Goal: Communication & Community: Ask a question

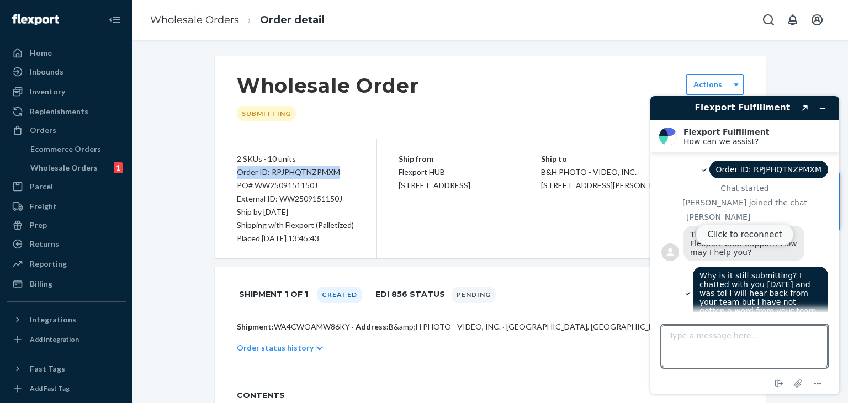
scroll to position [346, 0]
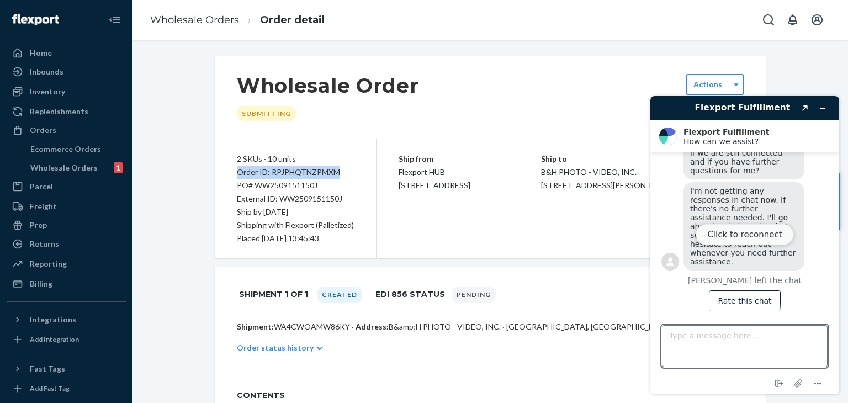
click at [757, 238] on button "Click to reconnect" at bounding box center [744, 234] width 98 height 21
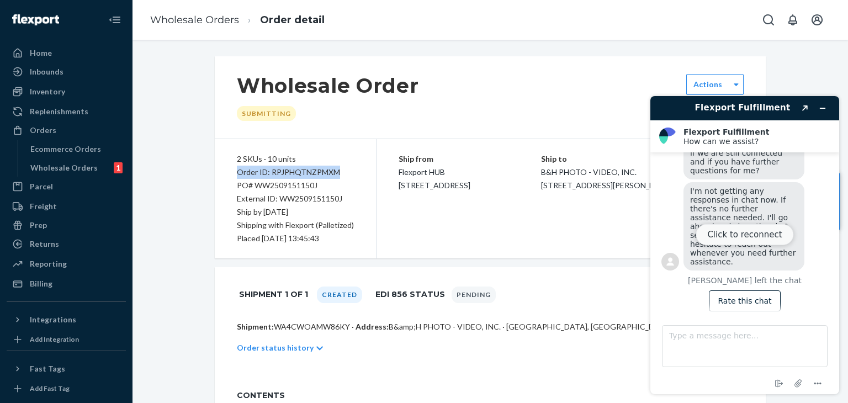
click at [759, 236] on button "Click to reconnect" at bounding box center [744, 234] width 98 height 21
click at [826, 236] on div "Click to reconnect" at bounding box center [744, 245] width 189 height 298
click at [742, 233] on button "Click to reconnect" at bounding box center [744, 234] width 98 height 21
click at [835, 195] on div "Click to reconnect" at bounding box center [744, 245] width 189 height 298
click at [803, 107] on div "Click to reconnect" at bounding box center [744, 245] width 189 height 298
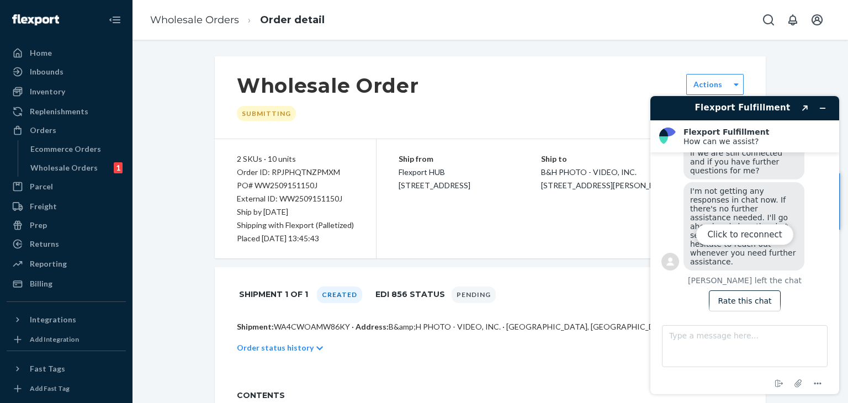
click at [607, 365] on div "Shipment: WA4CWOAMW86KY · Address: B&amp;H PHOTO - VIDEO, INC. · FLORENCE, NJ 0…" at bounding box center [490, 348] width 551 height 55
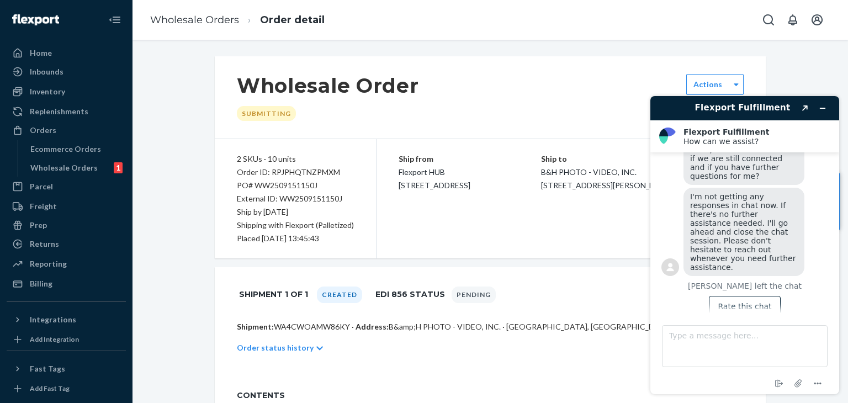
scroll to position [345, 0]
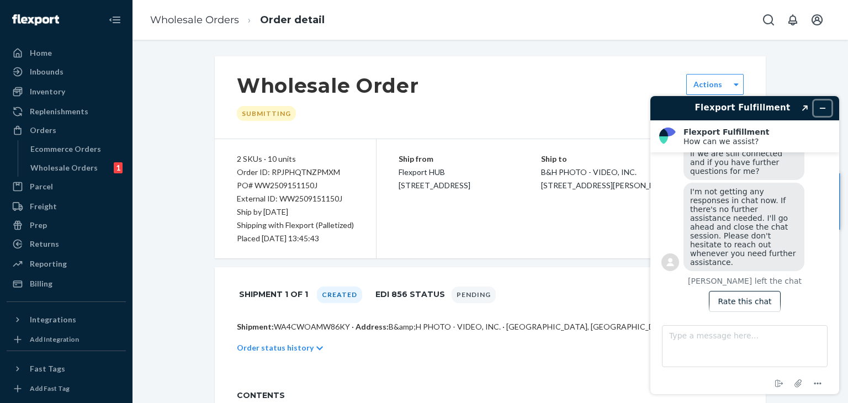
click at [825, 108] on icon "Minimize widget" at bounding box center [823, 108] width 8 height 8
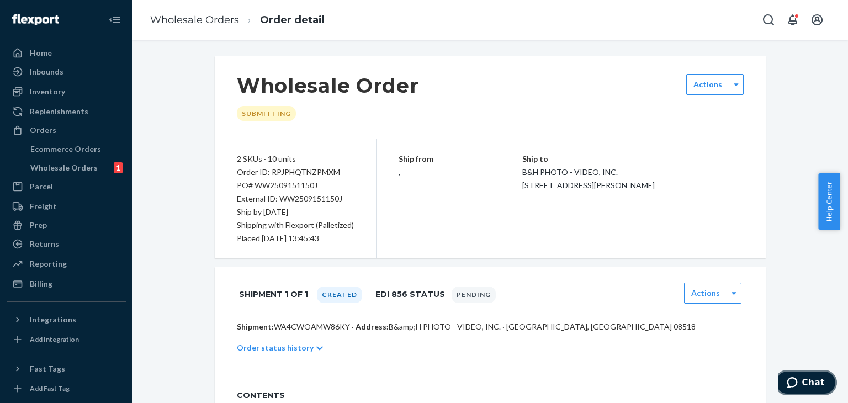
click at [808, 378] on span "Chat" at bounding box center [813, 383] width 23 height 10
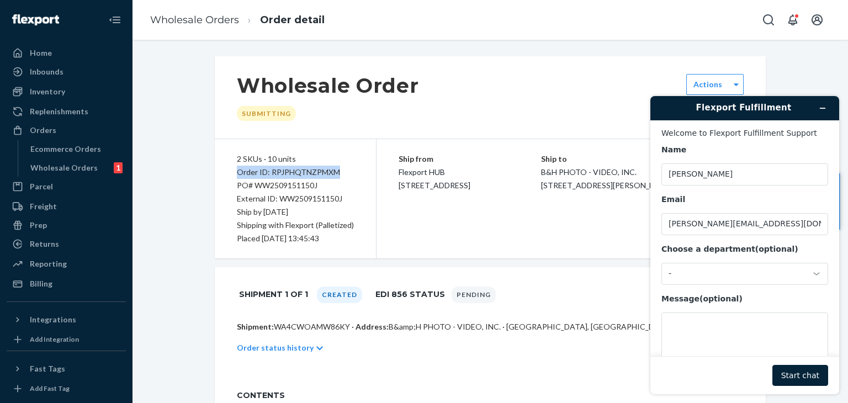
drag, startPoint x: 230, startPoint y: 173, endPoint x: 343, endPoint y: 171, distance: 112.6
click at [343, 171] on div "2 SKUs · 10 units Order ID: RPJPHQTNZPMXM PO# WW2509151150J External ID: WW2509…" at bounding box center [296, 198] width 162 height 119
click at [698, 332] on textarea "Message (optional)" at bounding box center [744, 343] width 167 height 62
paste textarea "Order ID: RPJPHQTNZPMXM"
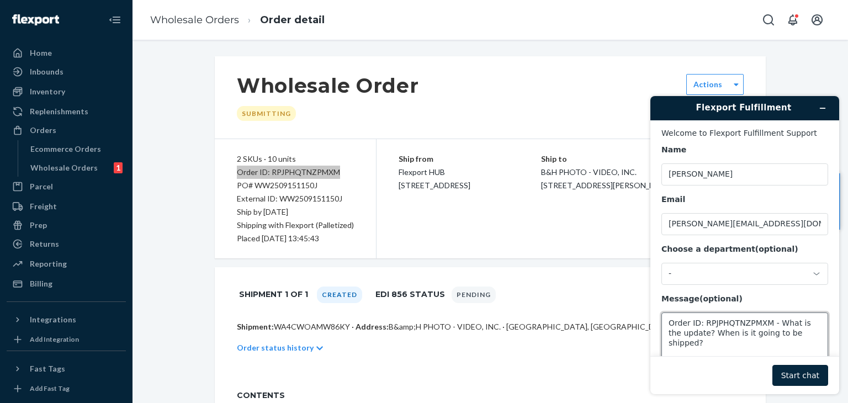
type textarea "Order ID: RPJPHQTNZPMXM - What is the update? When is it going to be shipped?"
click at [795, 369] on button "Start chat" at bounding box center [800, 375] width 56 height 21
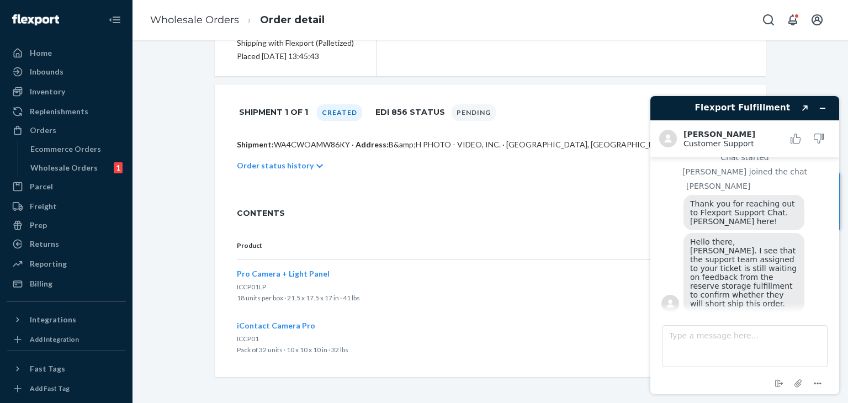
scroll to position [56, 0]
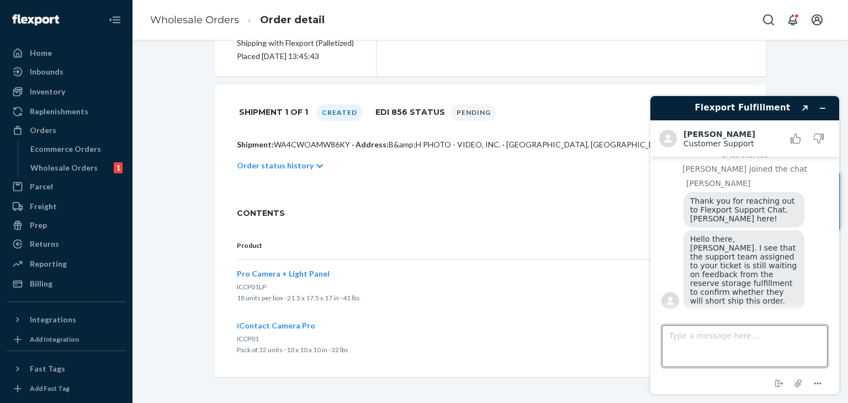
click at [700, 341] on textarea "Type a message here..." at bounding box center [745, 346] width 166 height 42
type textarea "It's been several days"
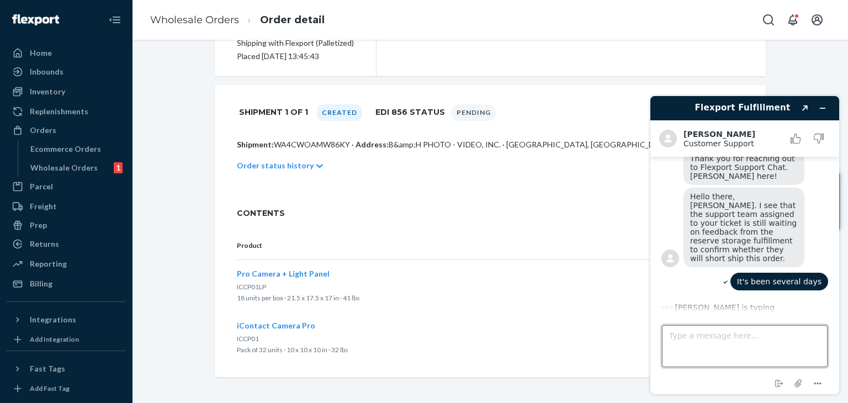
scroll to position [142, 0]
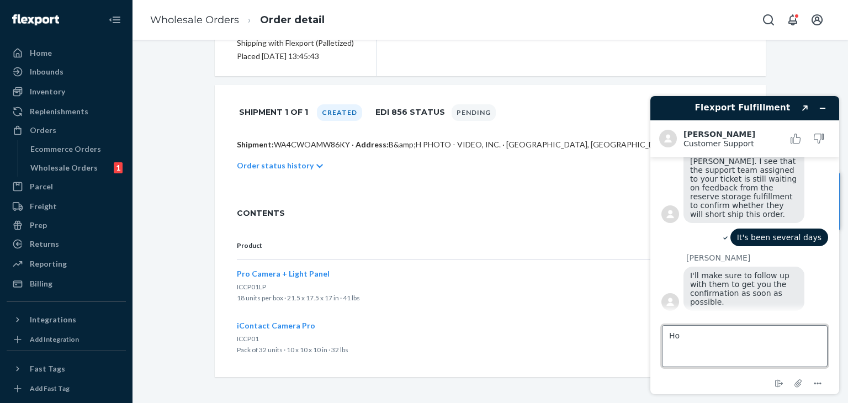
type textarea "H"
type textarea "When will I hear from them?"
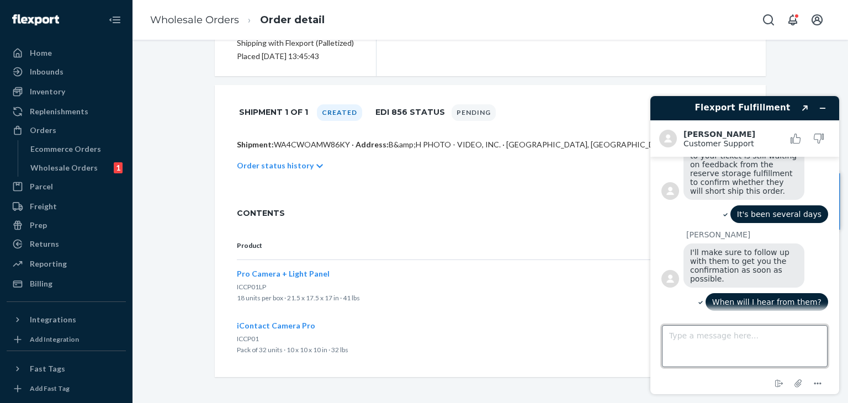
scroll to position [223, 0]
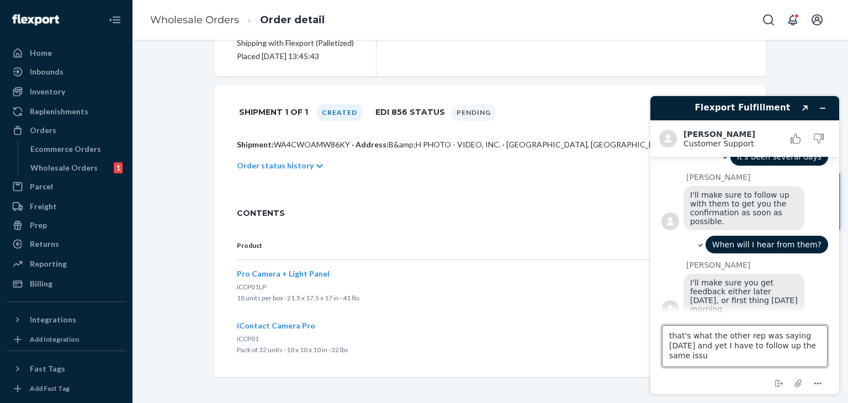
type textarea "that's what the other rep was saying [DATE] and yet I have to follow up the sam…"
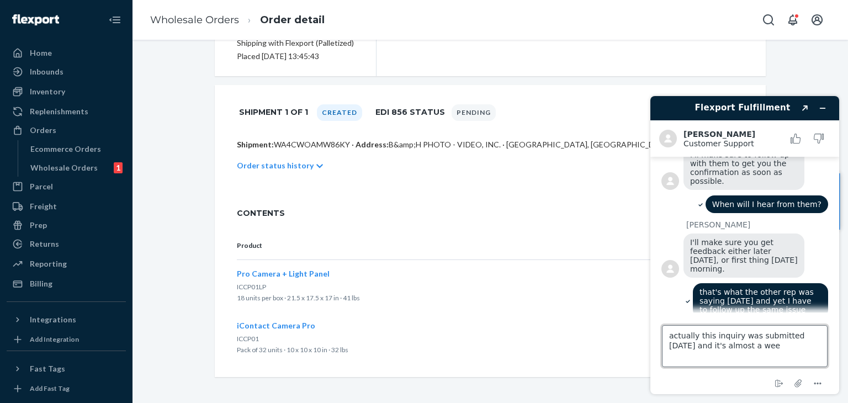
type textarea "actually this inquiry was submitted [DATE] and it's almost a week"
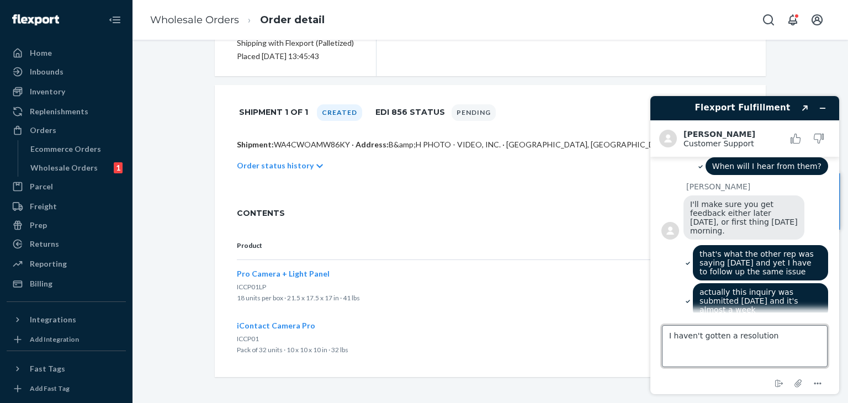
type textarea "I haven't gotten a resolution."
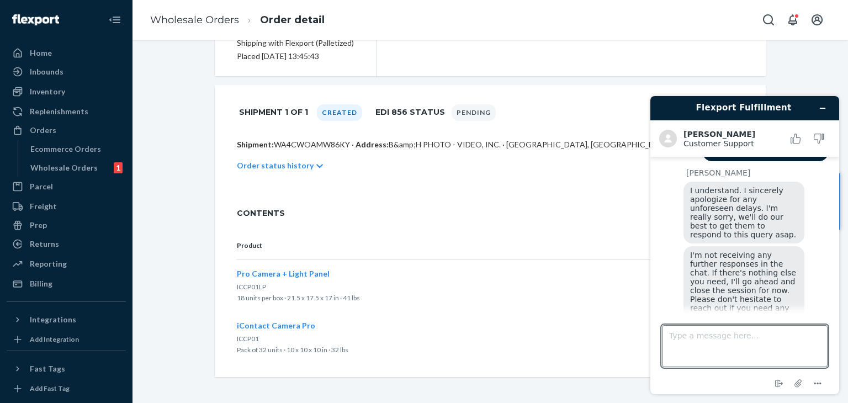
scroll to position [0, 0]
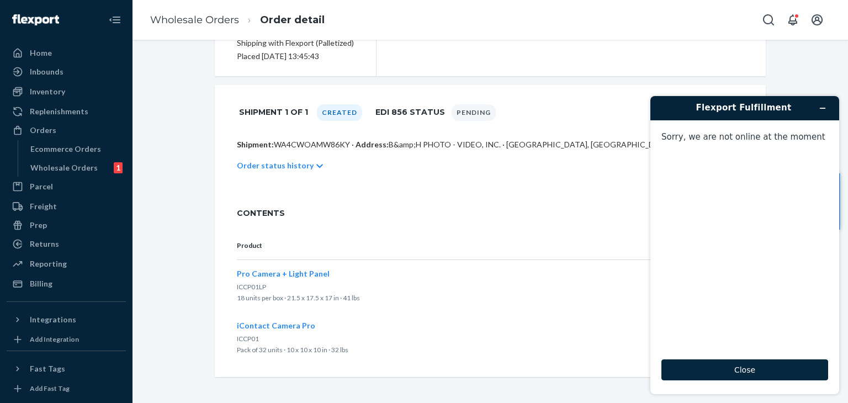
click at [735, 370] on button "Close" at bounding box center [744, 369] width 167 height 21
